Goal: Task Accomplishment & Management: Complete application form

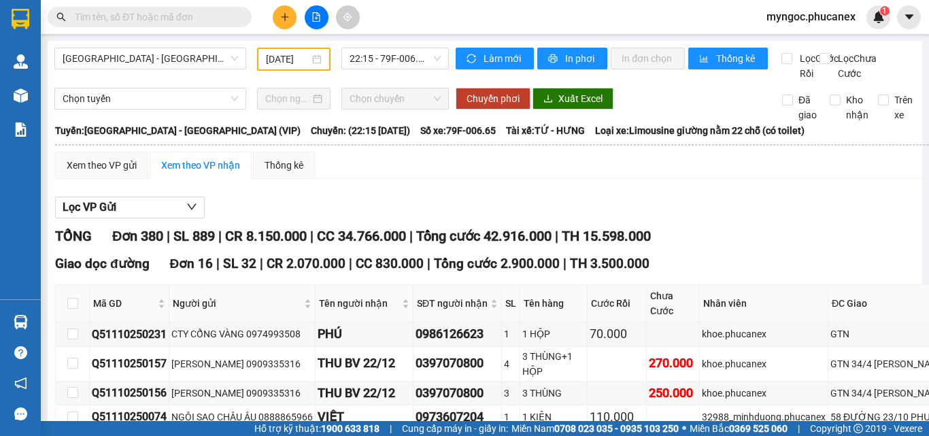
scroll to position [476, 0]
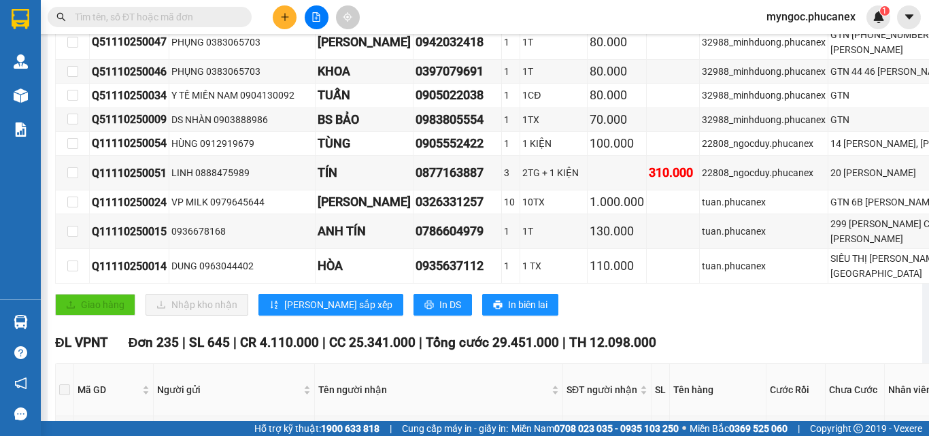
click at [209, 19] on input "text" at bounding box center [155, 17] width 160 height 15
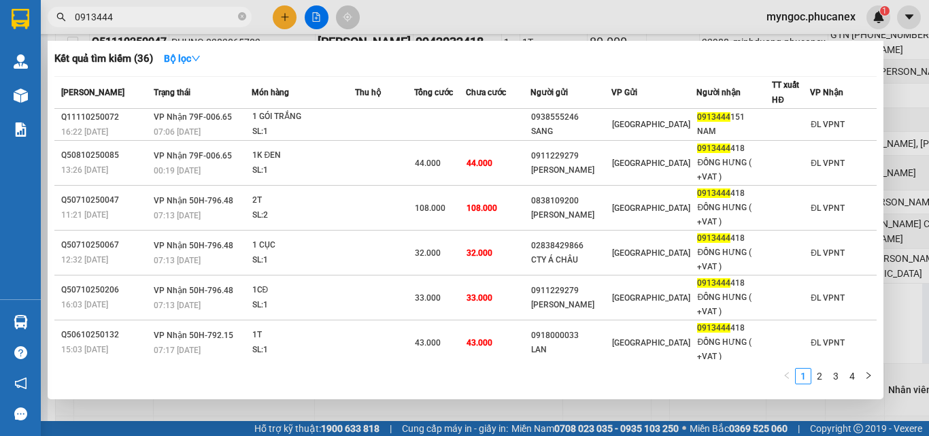
type input "0913444"
click at [240, 15] on icon "close-circle" at bounding box center [242, 16] width 8 height 8
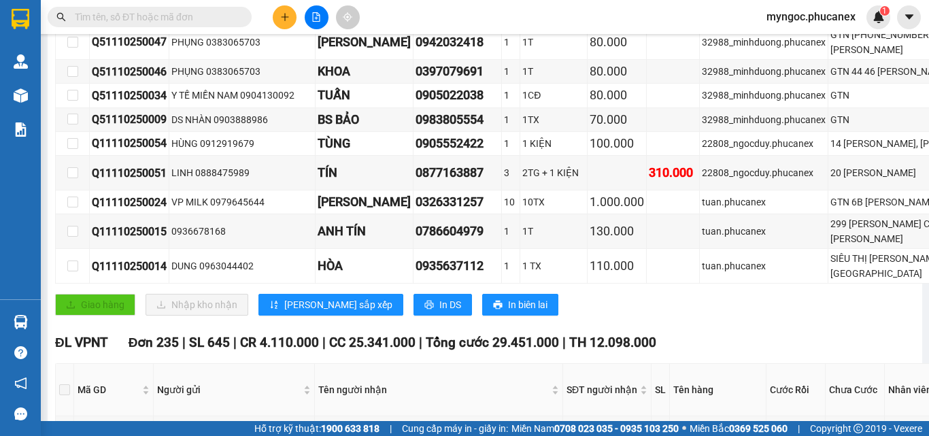
click at [178, 16] on input "text" at bounding box center [155, 17] width 160 height 15
paste input "Q11110250051"
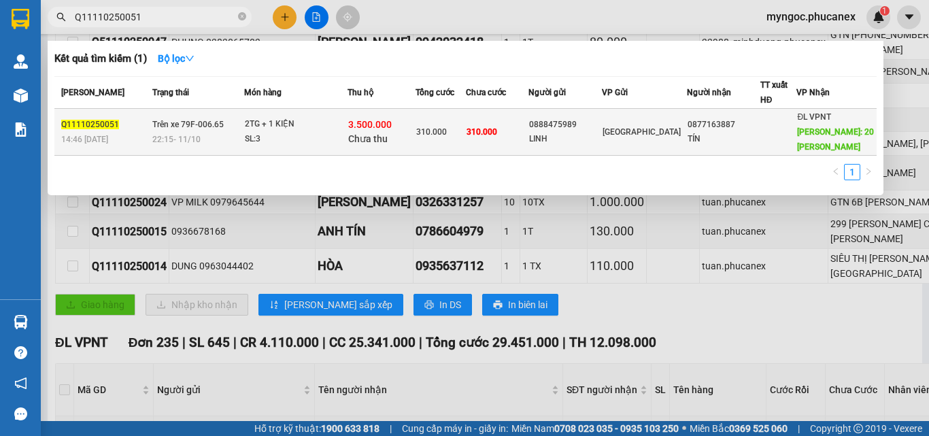
type input "Q11110250051"
click at [297, 133] on div "SL: 3" at bounding box center [296, 139] width 102 height 15
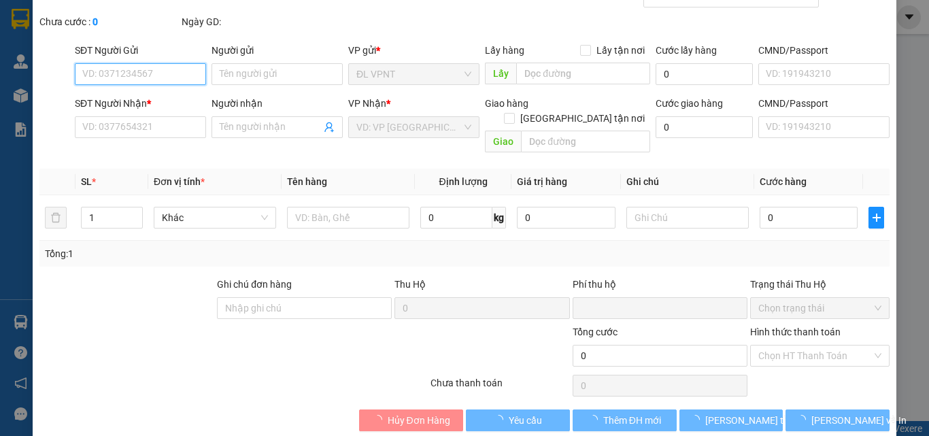
type input "0888475989"
type input "LINH"
type input "0877163887"
type input "TÍN"
type input "20 [PERSON_NAME]"
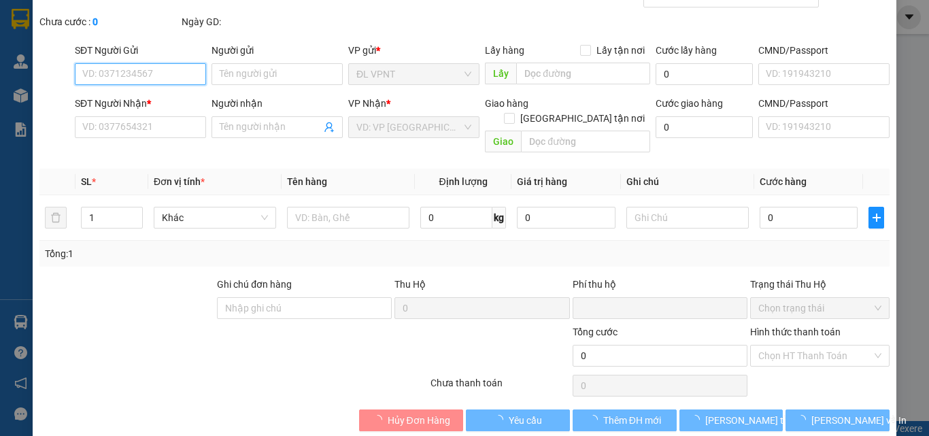
type input "150.000"
type input "3.500.000"
type input "0"
type input "310.000"
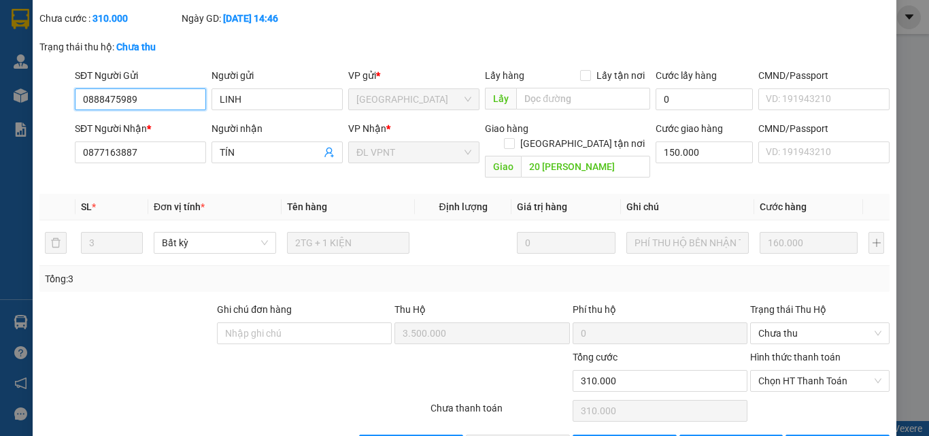
scroll to position [132, 0]
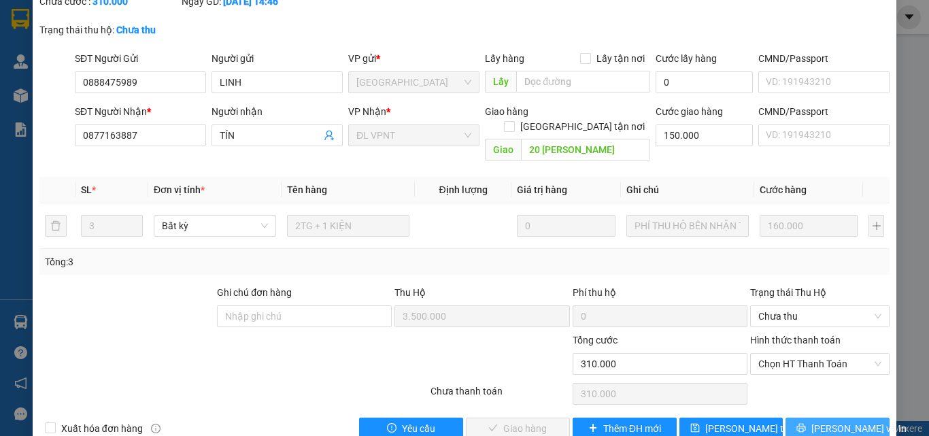
click at [806, 423] on icon "printer" at bounding box center [801, 428] width 10 height 10
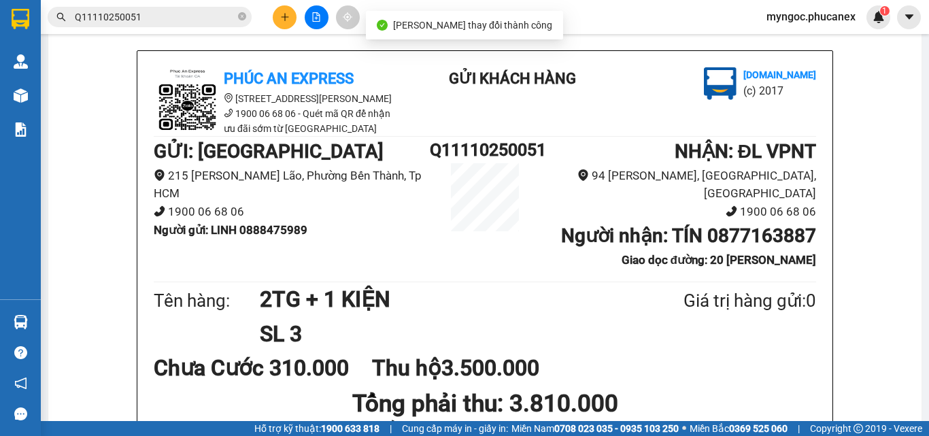
scroll to position [136, 0]
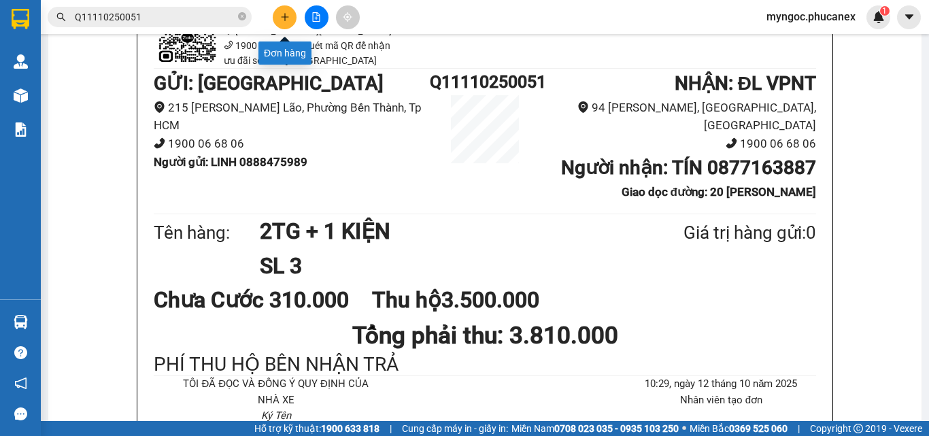
click at [286, 19] on icon "plus" at bounding box center [285, 17] width 10 height 10
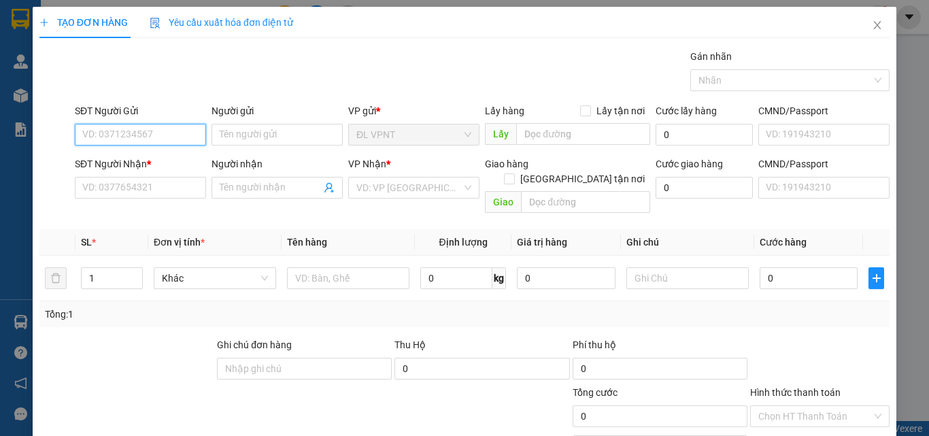
click at [147, 133] on input "SĐT Người Gửi" at bounding box center [140, 135] width 131 height 22
